Goal: Transaction & Acquisition: Purchase product/service

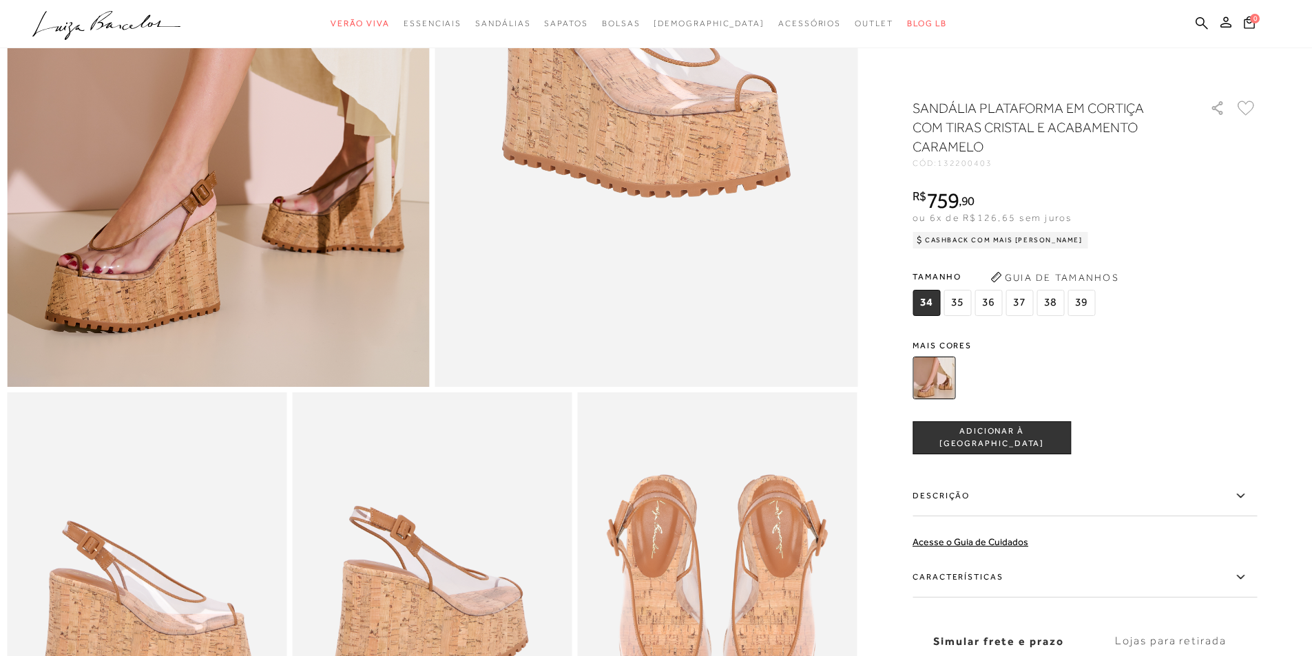
scroll to position [551, 0]
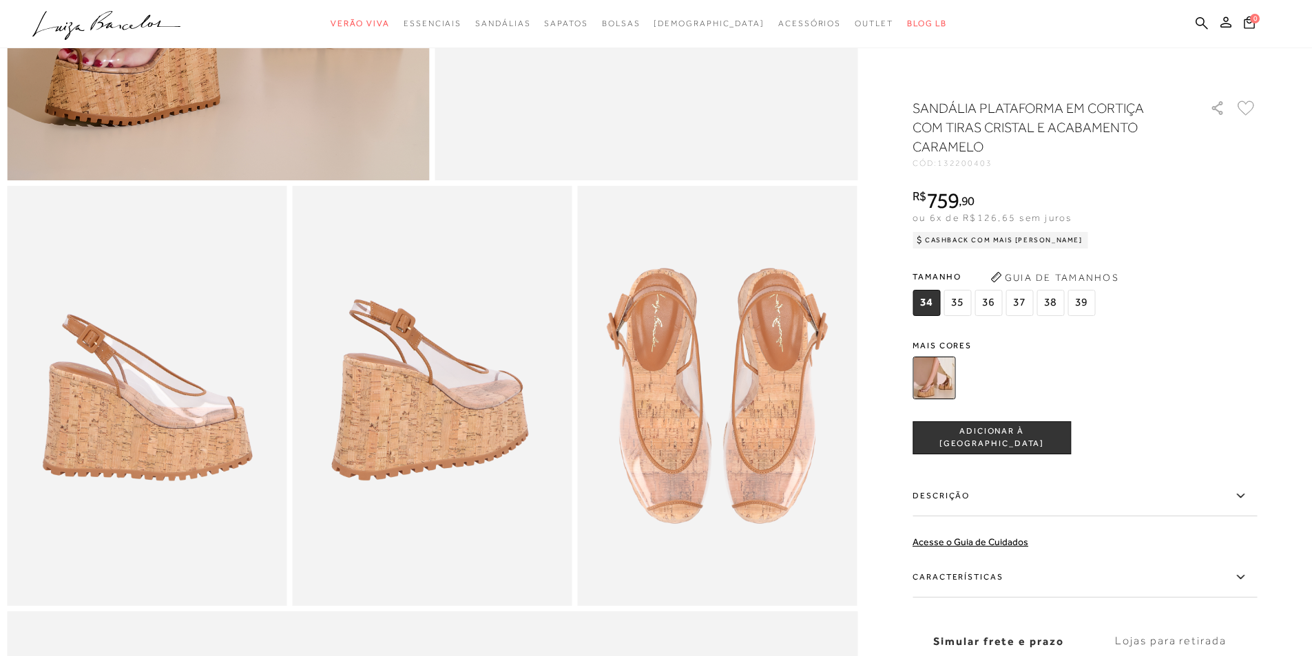
click at [994, 307] on span "36" at bounding box center [988, 303] width 28 height 26
click at [975, 433] on span "ADICIONAR À [GEOGRAPHIC_DATA]" at bounding box center [991, 438] width 157 height 24
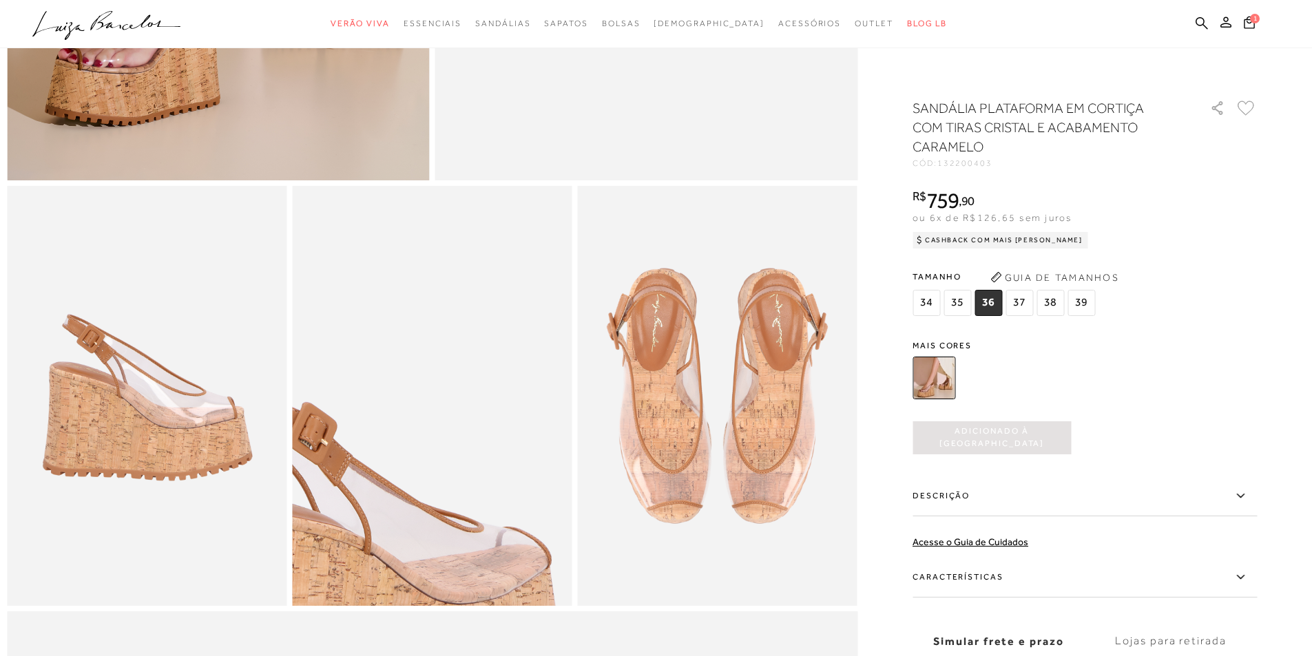
scroll to position [138, 0]
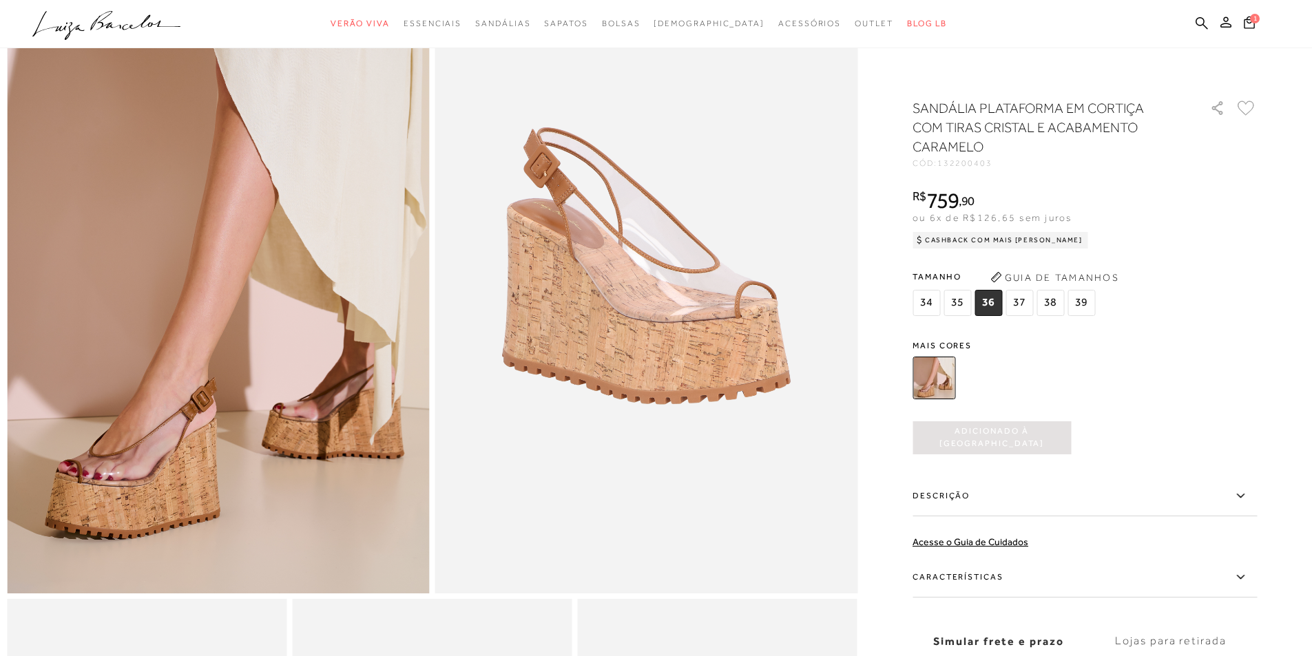
click at [981, 427] on button "Adicionado à [GEOGRAPHIC_DATA]" at bounding box center [992, 437] width 158 height 33
click at [992, 305] on span "36" at bounding box center [988, 303] width 28 height 26
click at [849, 346] on img at bounding box center [646, 277] width 423 height 634
click at [927, 302] on span "34" at bounding box center [927, 303] width 28 height 26
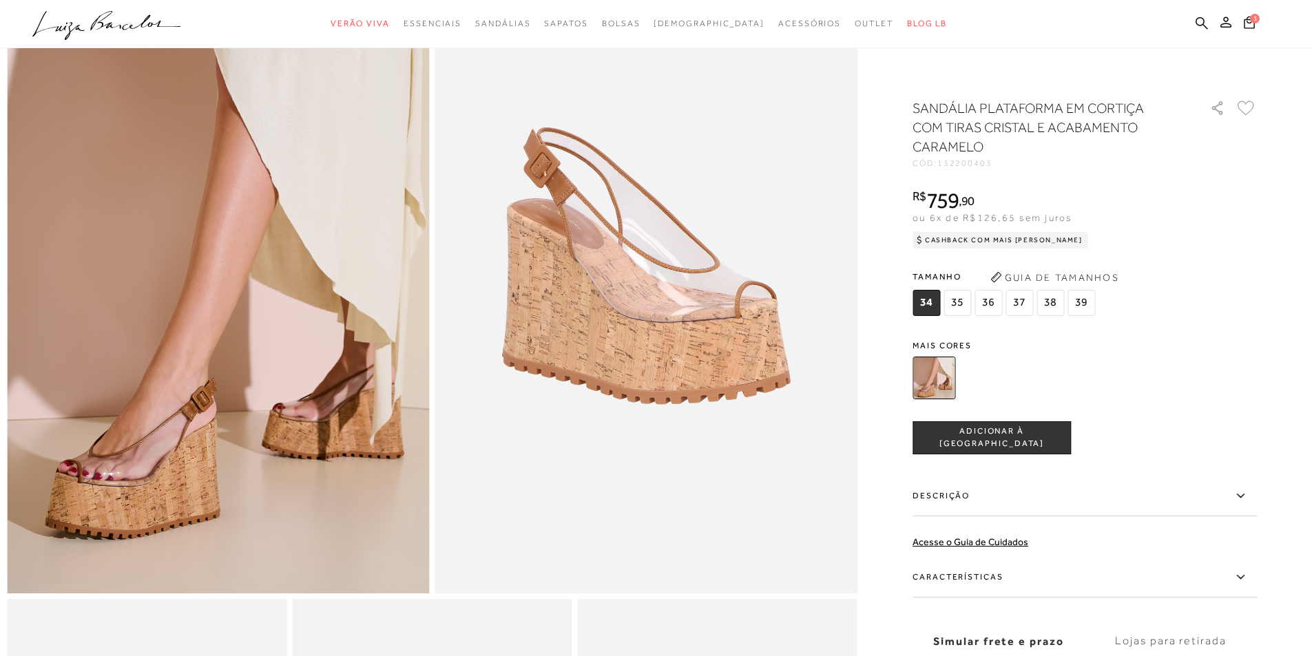
click at [934, 297] on span "34" at bounding box center [927, 303] width 28 height 26
click at [995, 301] on span "36" at bounding box center [988, 303] width 28 height 26
click at [955, 438] on span "ADICIONAR À [GEOGRAPHIC_DATA]" at bounding box center [991, 438] width 157 height 24
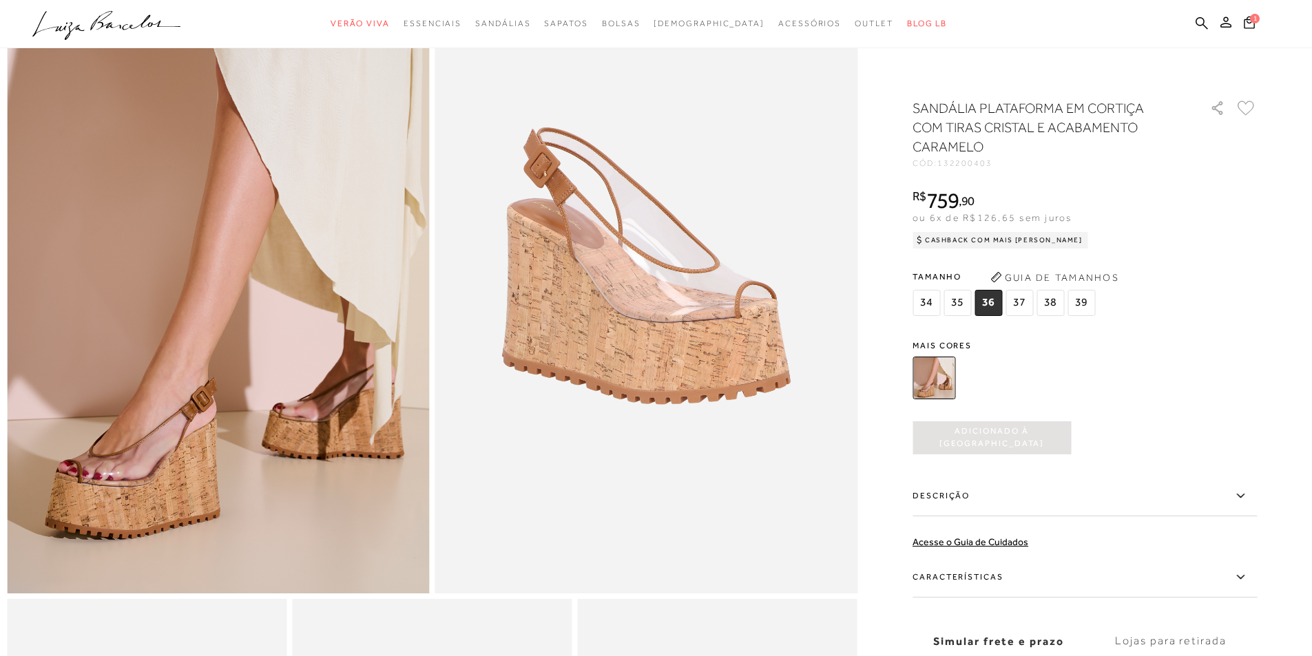
scroll to position [0, 0]
click at [1251, 25] on icon at bounding box center [1249, 22] width 11 height 14
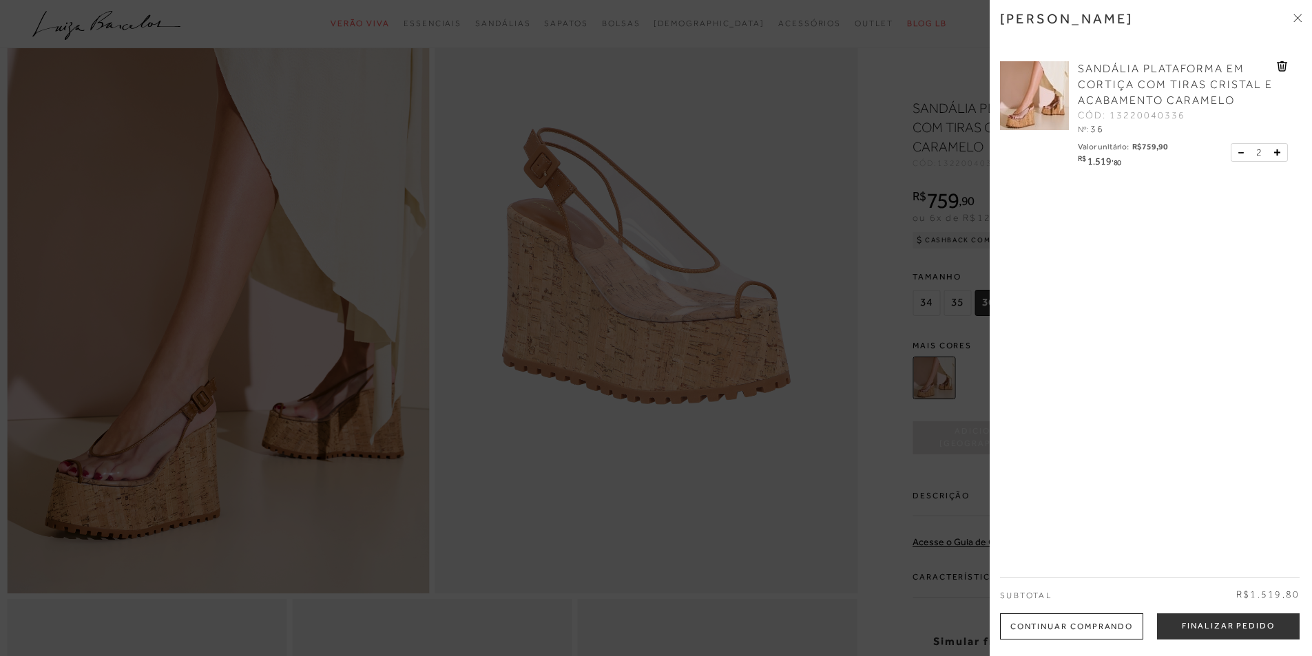
click at [1238, 150] on button at bounding box center [1244, 153] width 12 height 12
click at [1207, 629] on button "Finalizar Pedido" at bounding box center [1228, 627] width 143 height 26
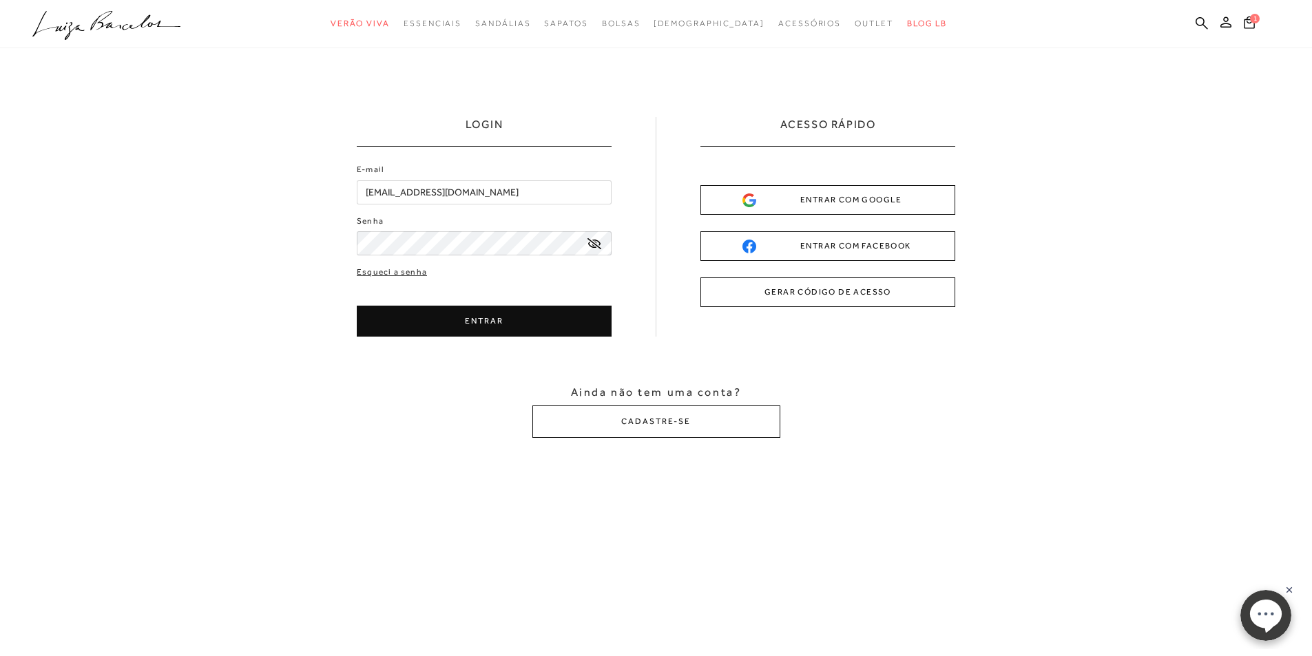
click at [469, 330] on button "ENTRAR" at bounding box center [484, 321] width 255 height 31
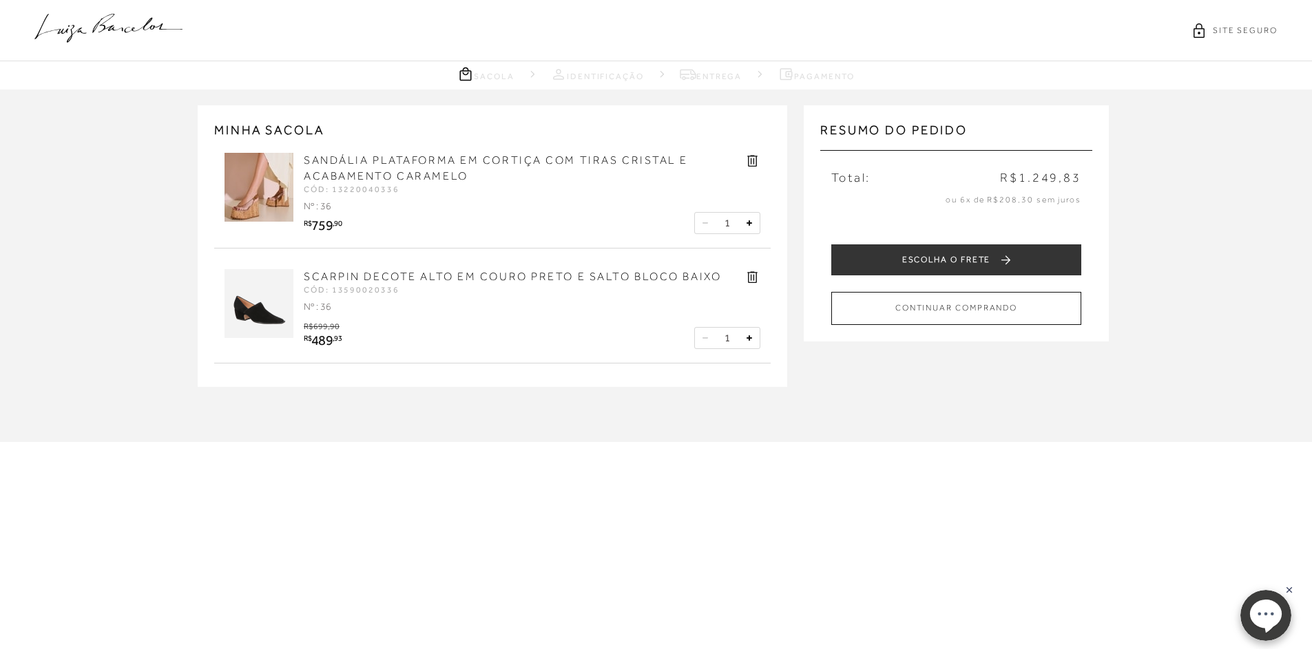
click at [751, 275] on icon at bounding box center [752, 278] width 10 height 12
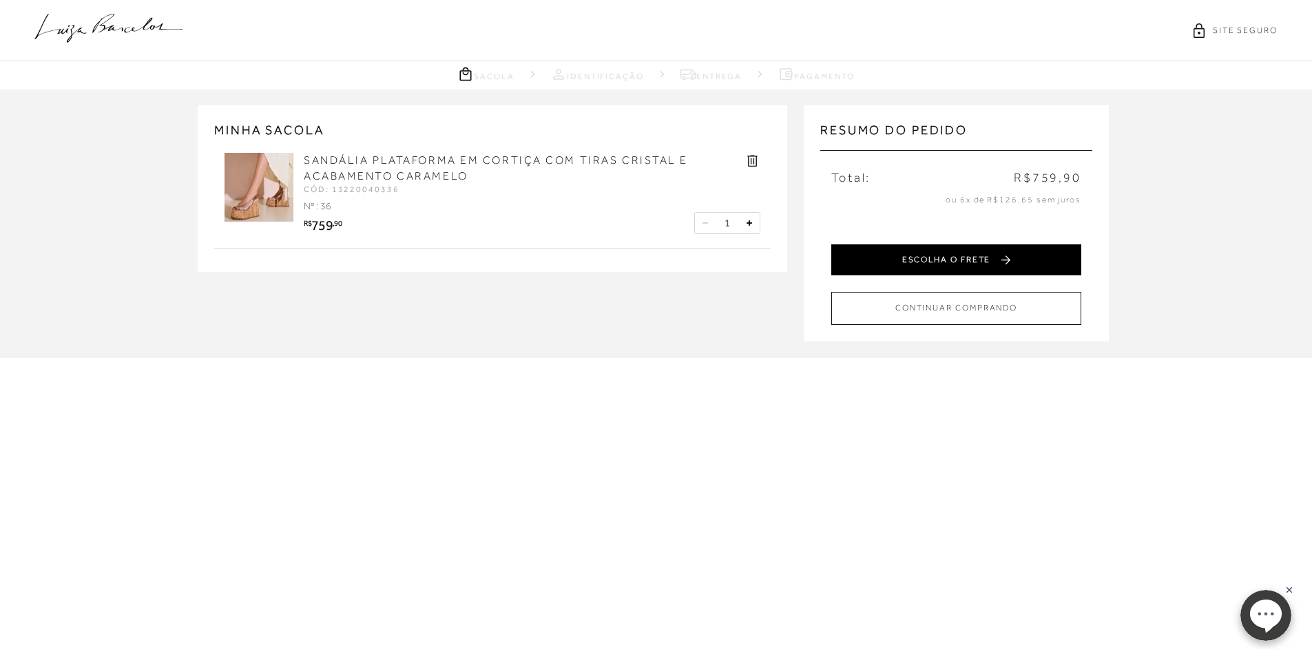
click at [891, 263] on button "ESCOLHA O FRETE" at bounding box center [956, 259] width 250 height 31
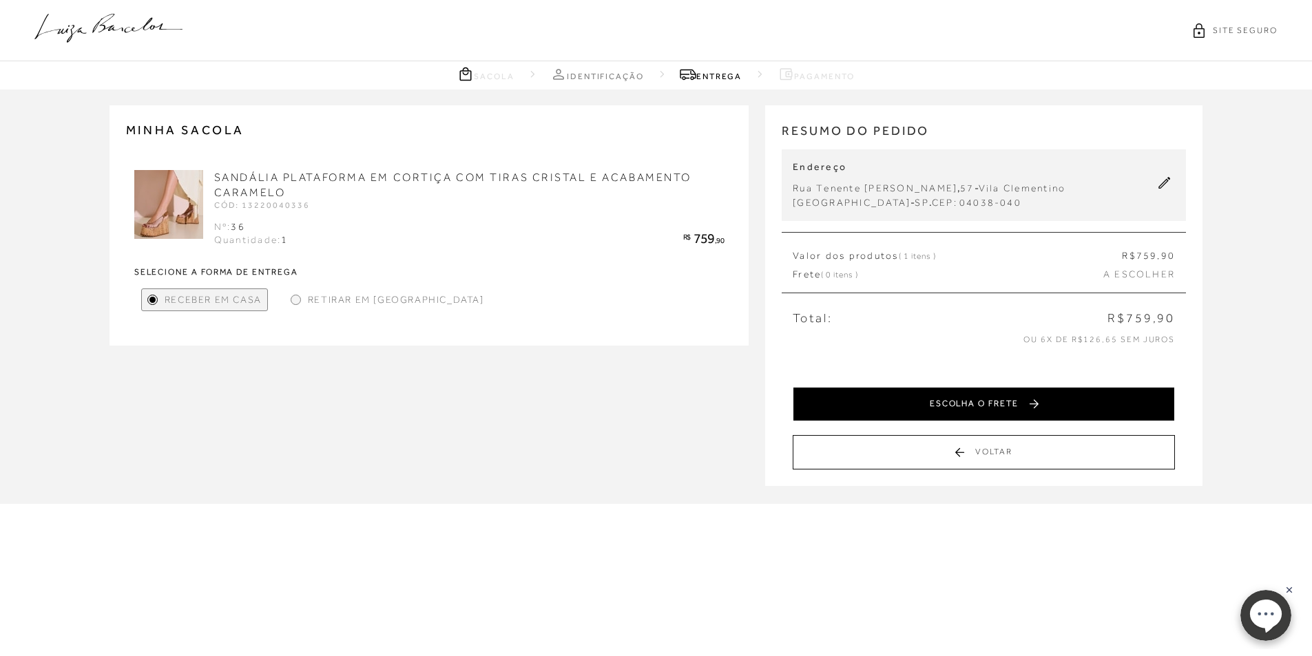
click at [897, 402] on button "ESCOLHA O FRETE" at bounding box center [984, 404] width 382 height 34
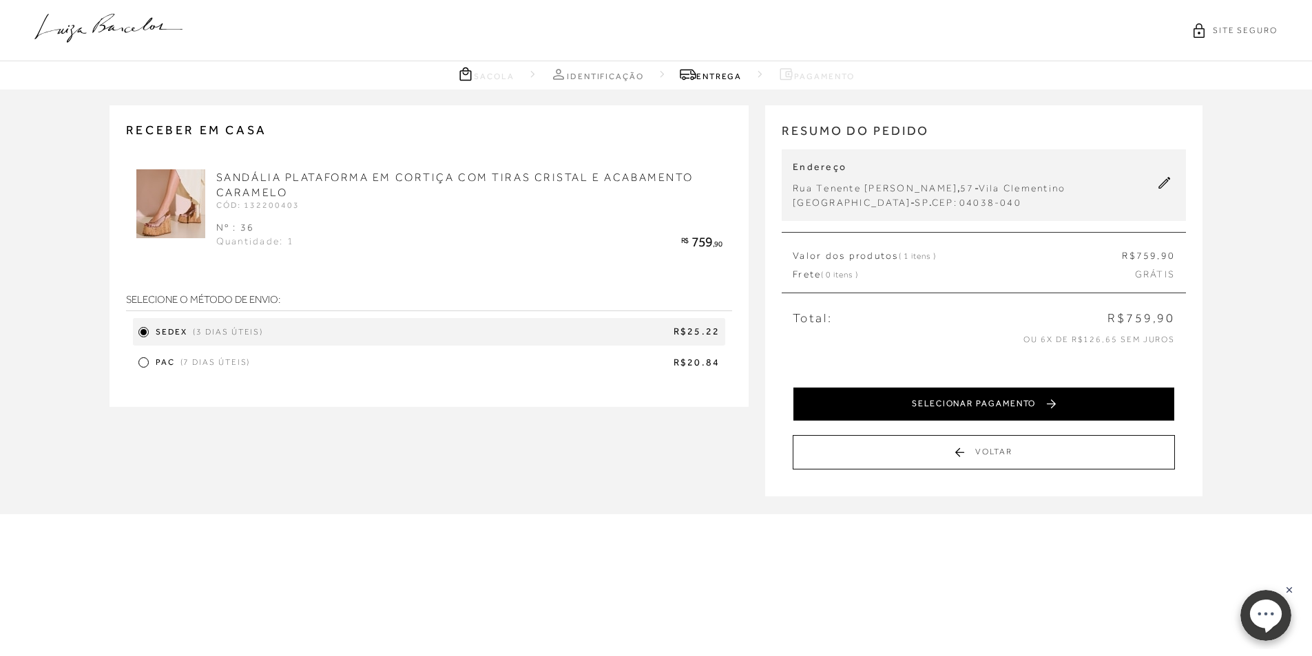
click at [976, 408] on button "SELECIONAR PAGAMENTO" at bounding box center [984, 404] width 382 height 34
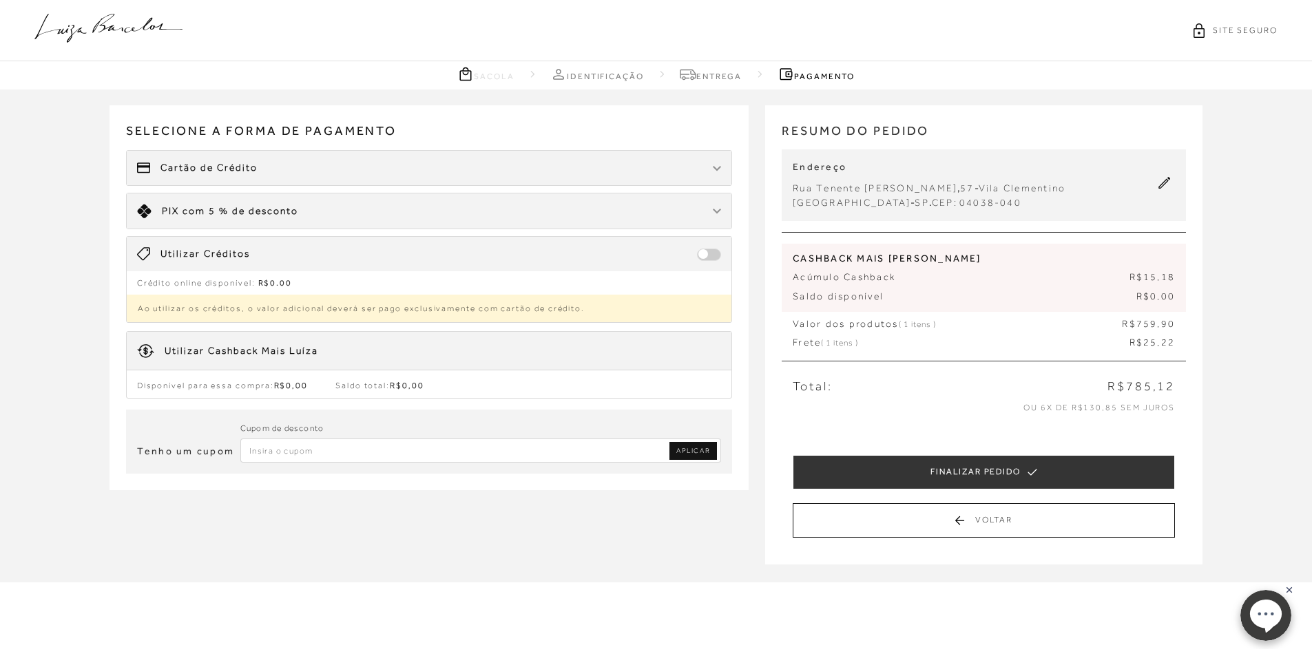
click at [315, 165] on div "Cartão de Crédito" at bounding box center [429, 168] width 605 height 34
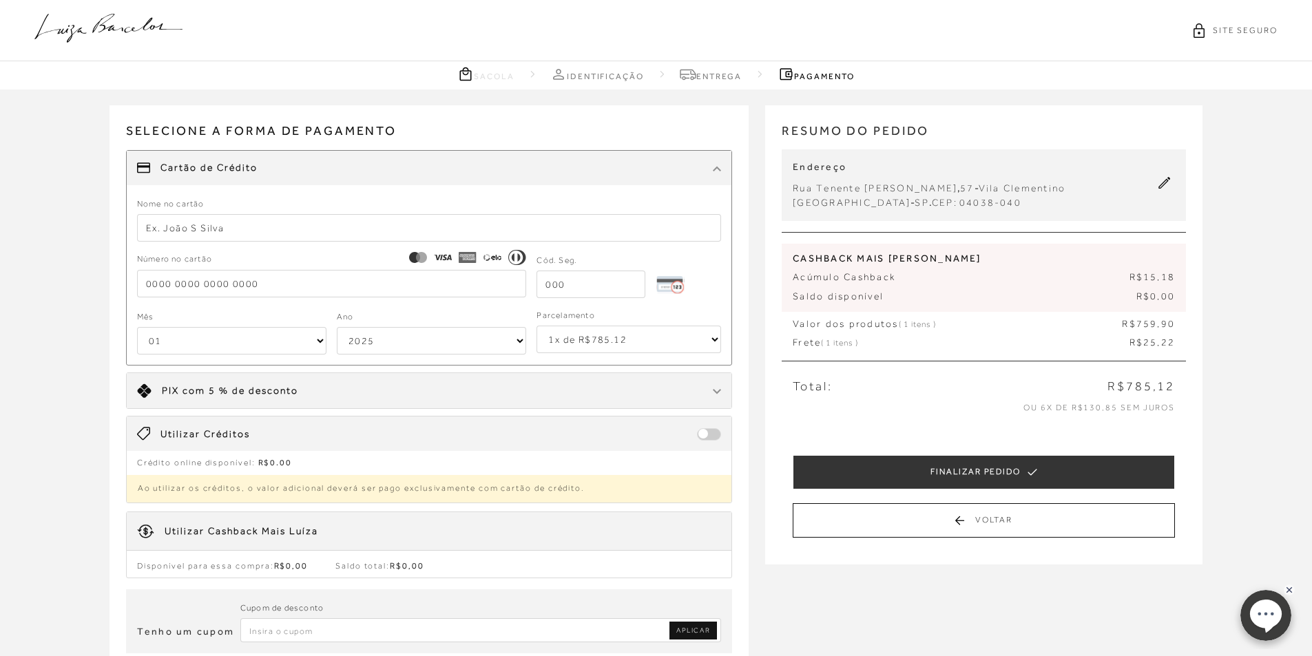
click at [192, 233] on input "text" at bounding box center [429, 228] width 585 height 28
type input "[PERSON_NAME]"
click at [196, 290] on input "tel" at bounding box center [332, 284] width 390 height 28
type input "[CREDIT_CARD_NUMBER]"
click at [567, 271] on input "tel" at bounding box center [590, 285] width 109 height 28
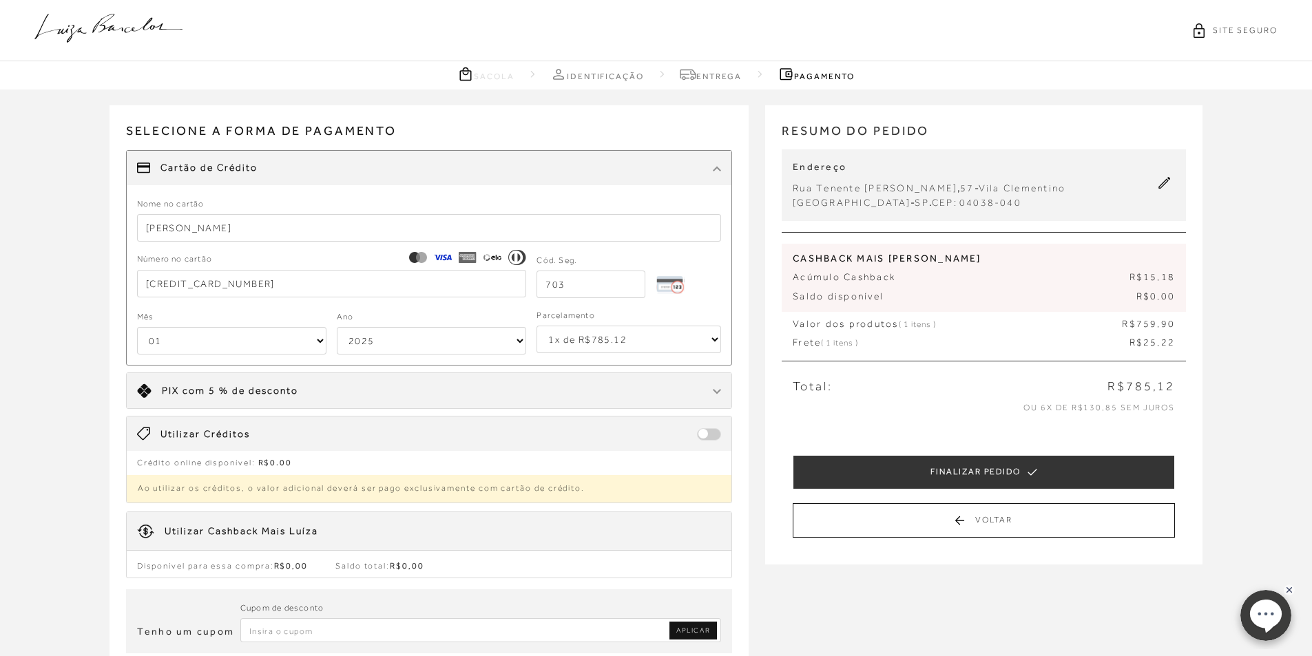
type input "703"
click at [293, 347] on select "01 02 03 04 05 06 07 08 09 10 11 12" at bounding box center [231, 341] width 189 height 28
click at [137, 327] on select "01 02 03 04 05 06 07 08 09 10 11 12" at bounding box center [231, 341] width 189 height 28
click at [350, 340] on select "2025 2026 2027 2028 2029 2030 2031 2032 2033 2034 2035 2036 2037 2038 2039 2040…" at bounding box center [431, 341] width 189 height 28
select select "2032"
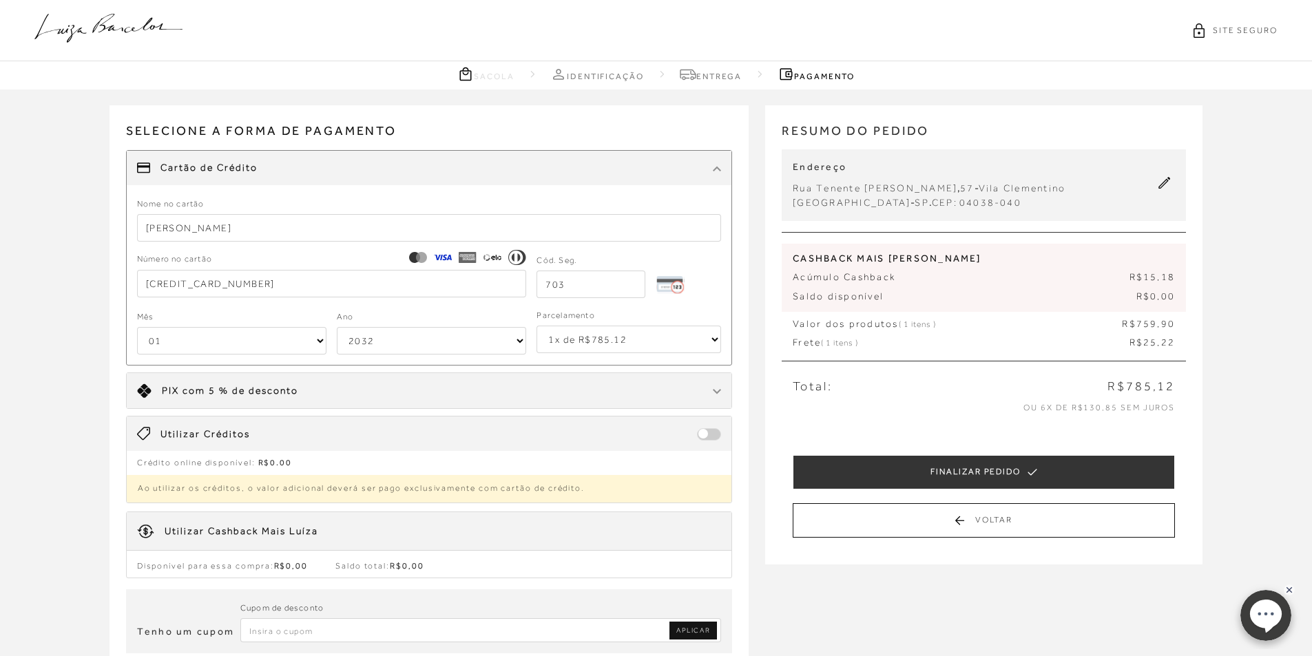
click at [337, 327] on select "2025 2026 2027 2028 2029 2030 2031 2032 2033 2034 2035 2036 2037 2038 2039 2040…" at bounding box center [431, 341] width 189 height 28
click at [589, 337] on select "1x de R$785.12 2x de R$392.56 sem juros 3x de R$261.71 sem juros 4x de R$196.28…" at bounding box center [628, 340] width 185 height 28
select select "2"
click at [536, 326] on select "1x de R$785.12 2x de R$392.56 sem juros 3x de R$261.71 sem juros 4x de R$196.28…" at bounding box center [628, 340] width 185 height 28
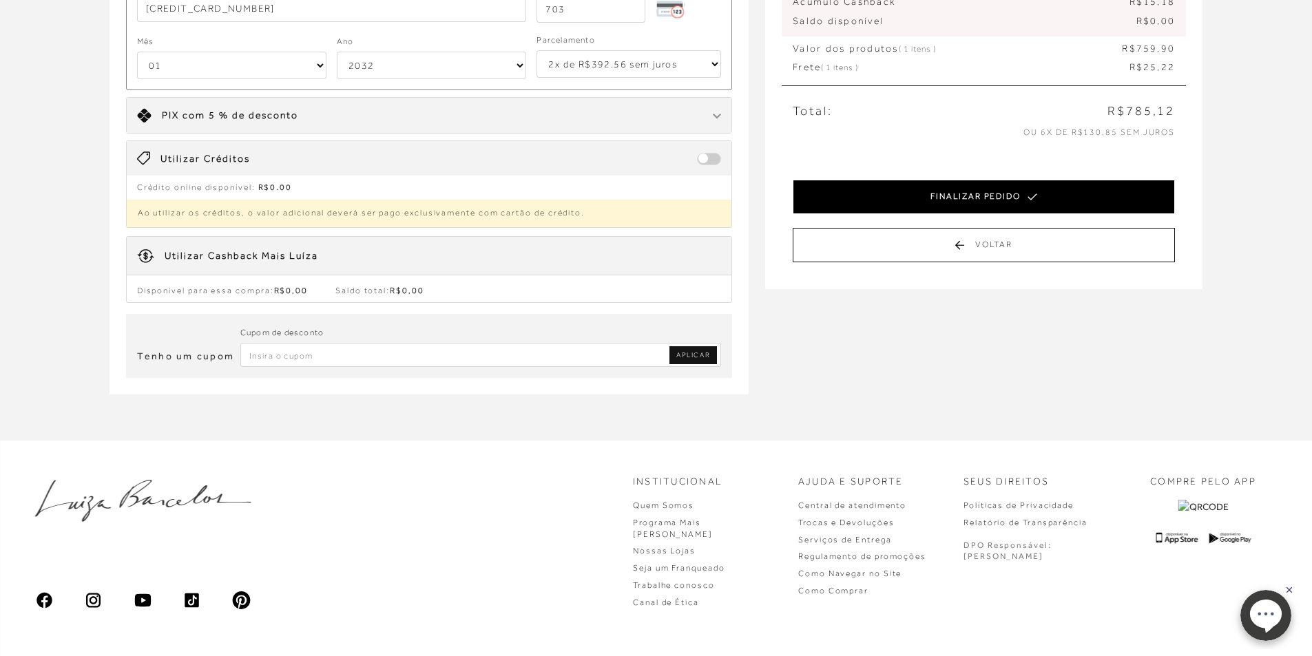
click at [922, 198] on button "FINALIZAR PEDIDO" at bounding box center [984, 197] width 382 height 34
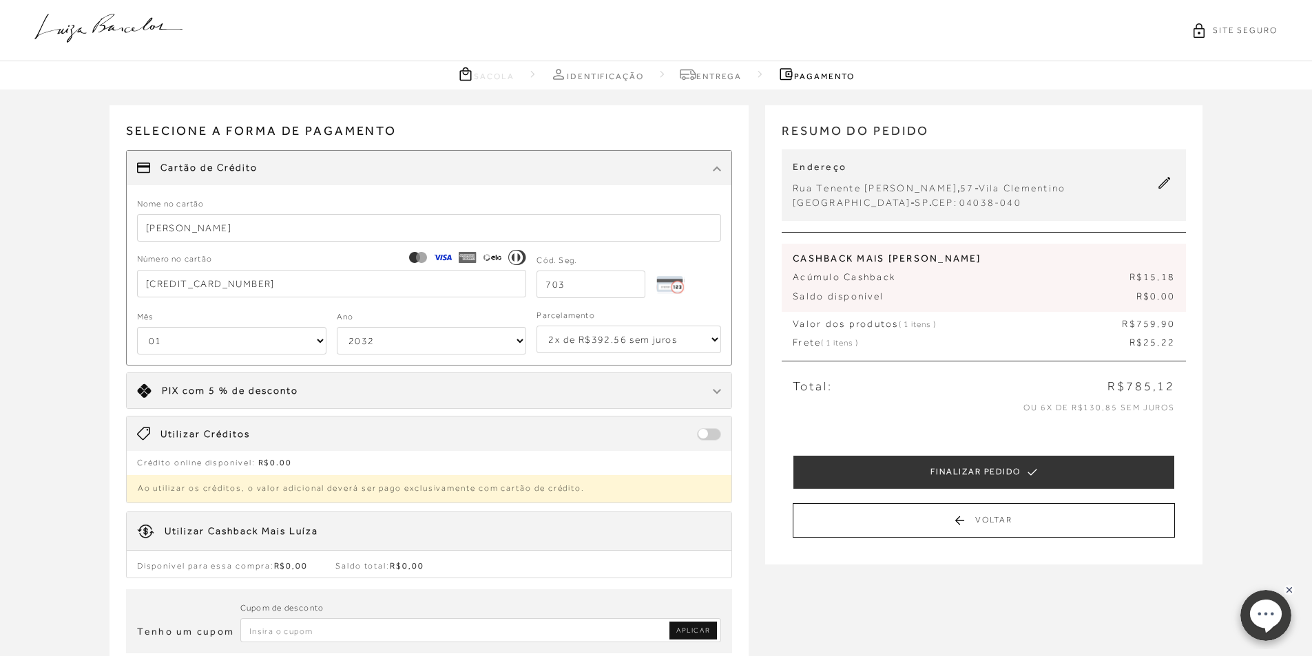
select select "2032"
select select "2"
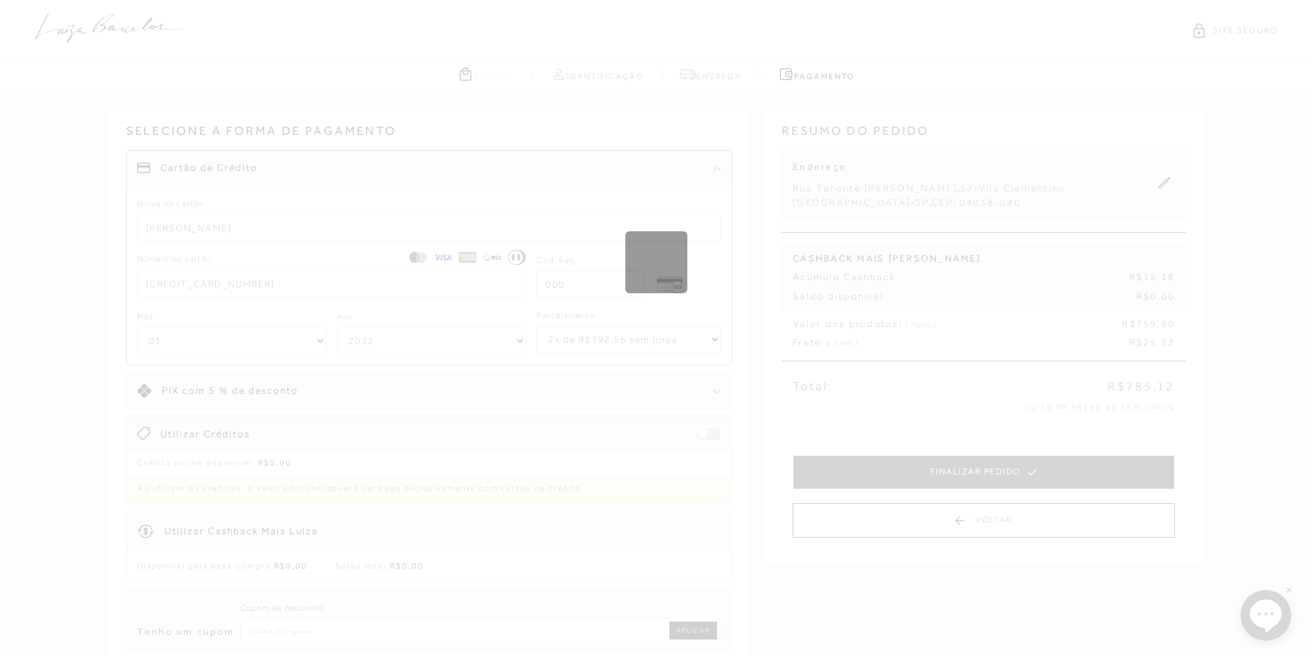
select select "1"
